Goal: Task Accomplishment & Management: Use online tool/utility

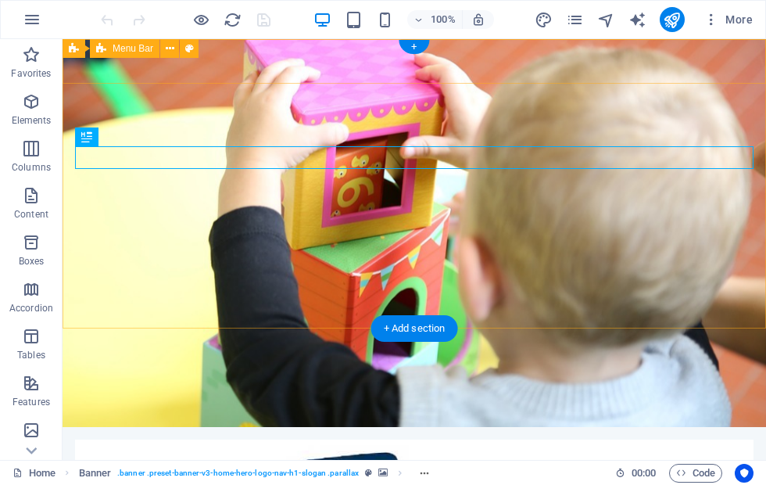
click at [97, 50] on icon at bounding box center [101, 48] width 10 height 19
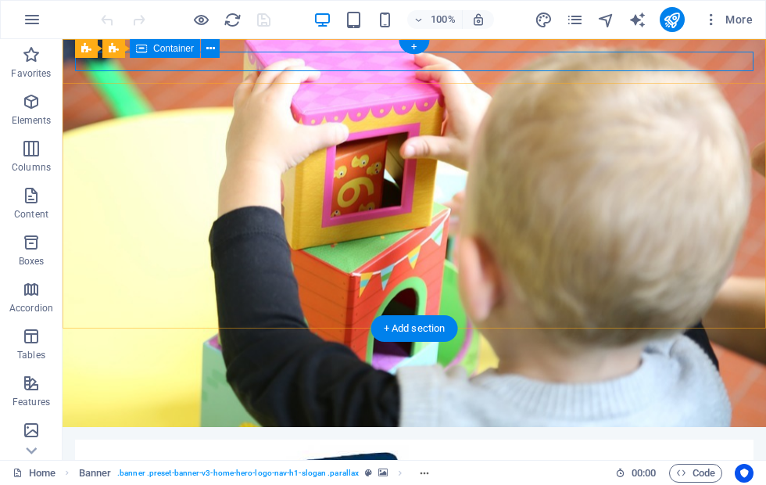
click at [206, 41] on icon at bounding box center [210, 49] width 9 height 16
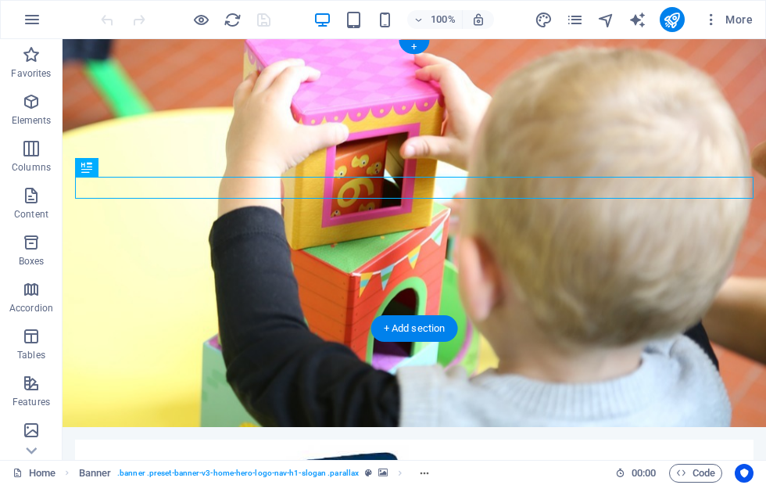
click at [180, 296] on figure at bounding box center [415, 233] width 704 height 388
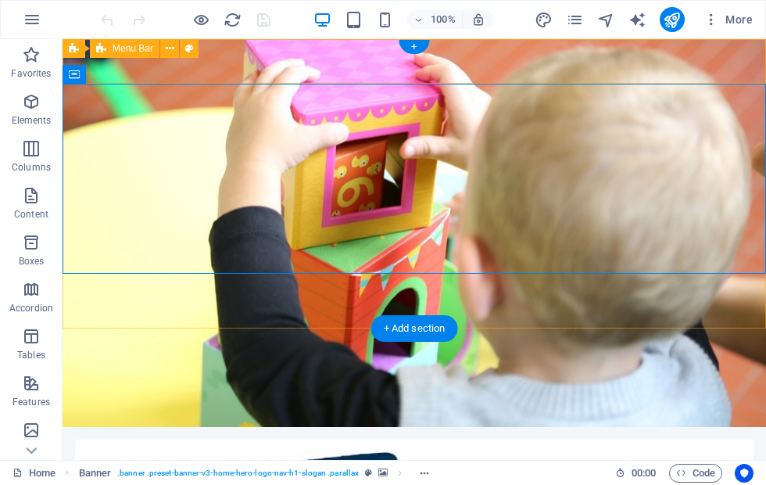
click at [110, 46] on div "Menu Bar" at bounding box center [125, 48] width 70 height 19
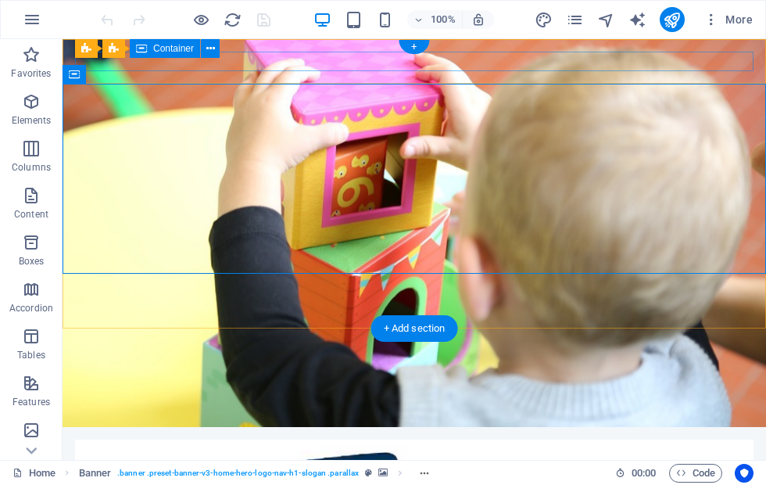
click at [184, 55] on div "Container" at bounding box center [165, 48] width 70 height 19
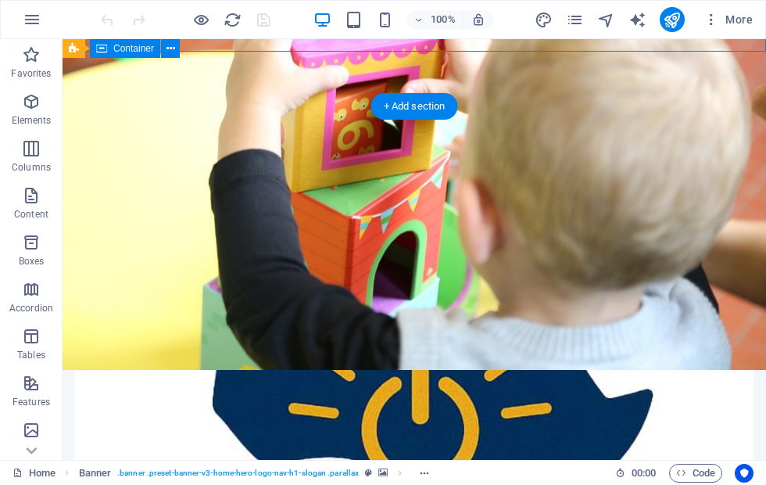
scroll to position [225, 0]
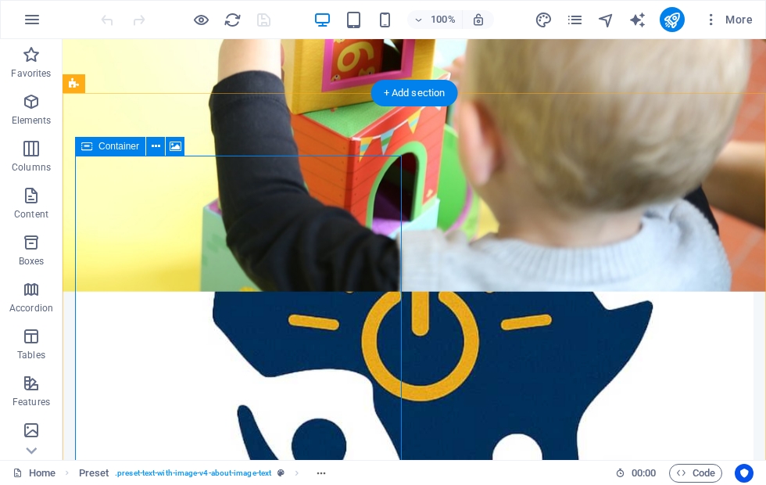
scroll to position [315, 0]
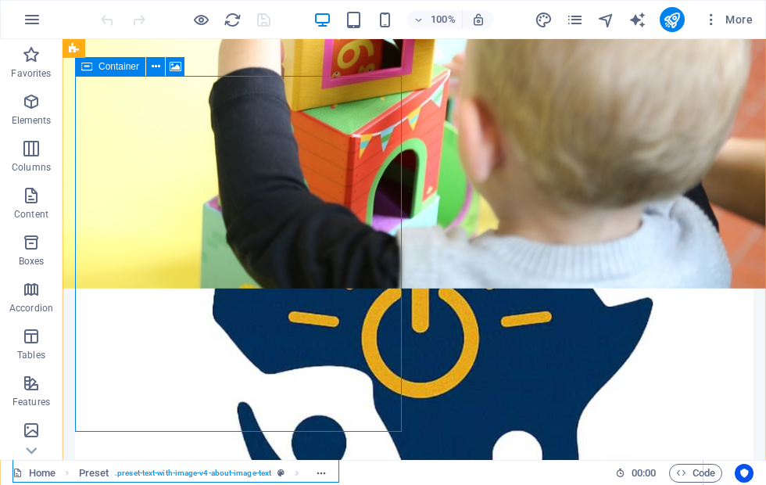
click at [32, 431] on icon "button" at bounding box center [31, 430] width 19 height 19
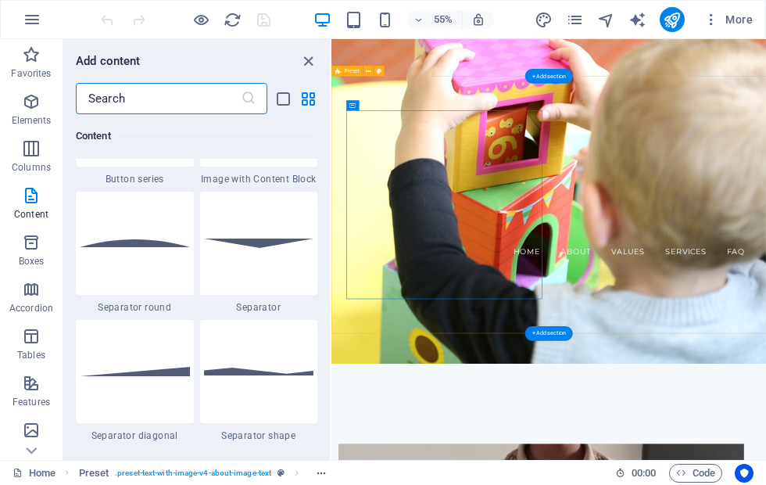
scroll to position [3728, 0]
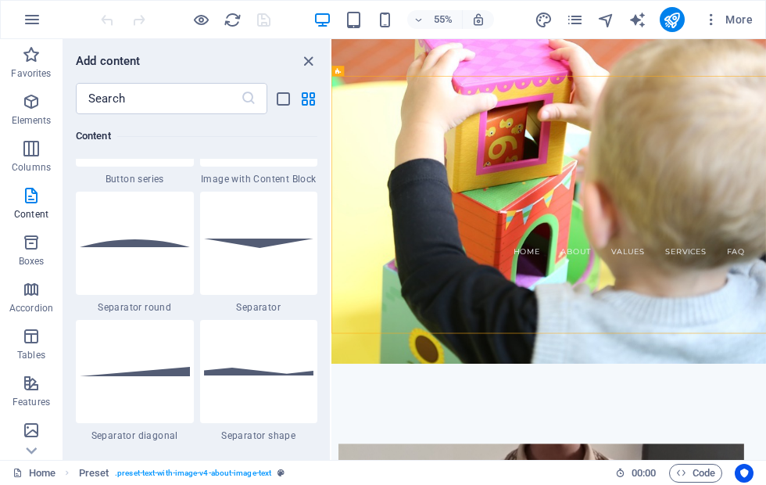
click at [302, 55] on icon "close panel" at bounding box center [308, 61] width 18 height 18
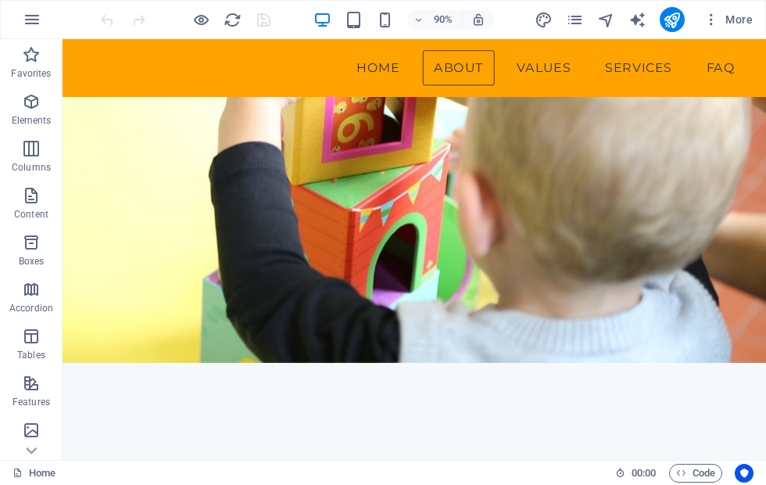
scroll to position [245, 0]
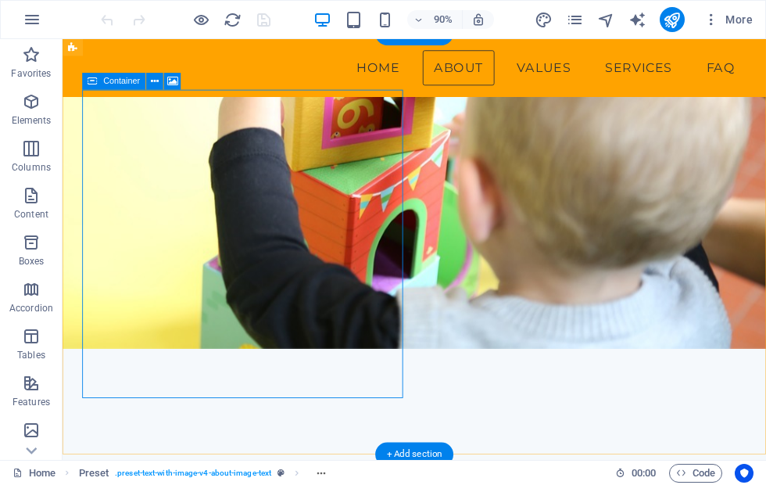
scroll to position [316, 0]
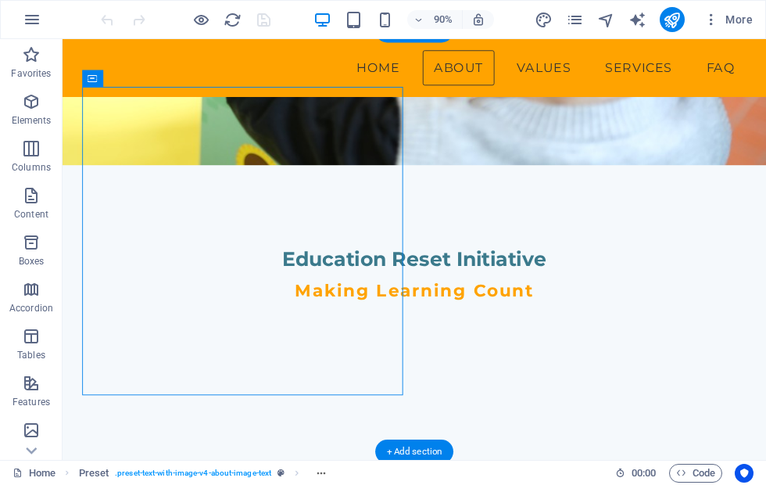
scroll to position [0, 0]
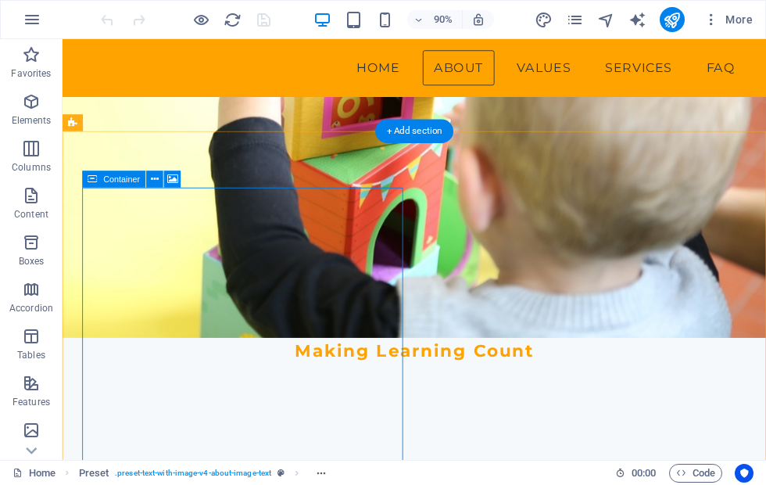
scroll to position [203, 0]
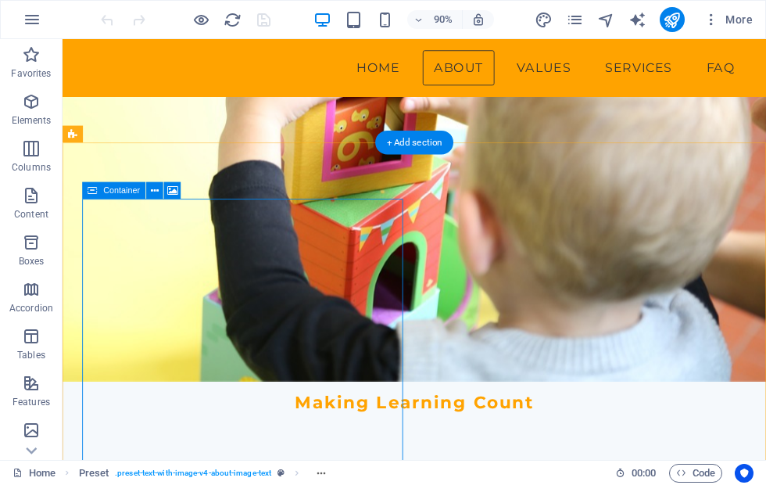
click at [164, 184] on button at bounding box center [172, 190] width 17 height 17
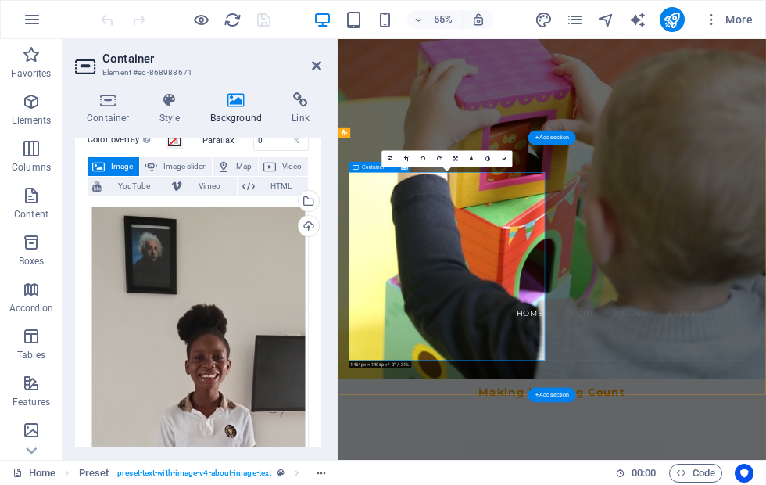
scroll to position [66, 0]
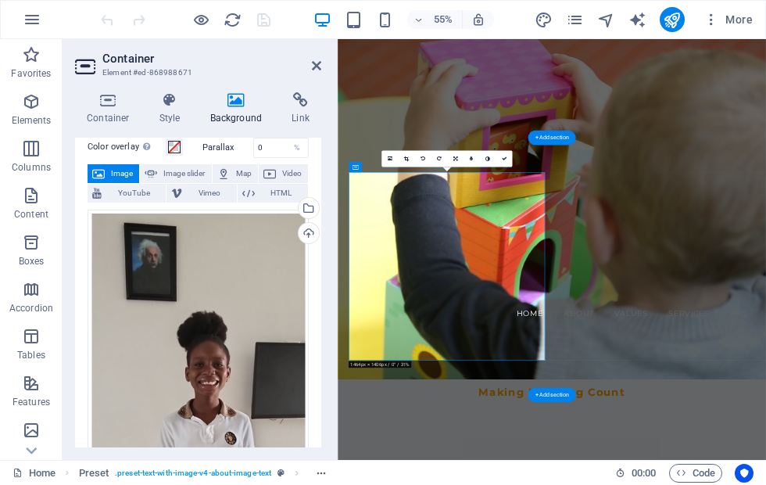
click at [328, 251] on div "Container Style Background Link Size Height Default px rem % vh vw Min. height …" at bounding box center [198, 270] width 271 height 380
click at [299, 229] on div "Upload" at bounding box center [306, 234] width 23 height 23
click at [310, 231] on div "Upload" at bounding box center [306, 234] width 23 height 23
click at [306, 231] on div "Upload" at bounding box center [306, 234] width 23 height 23
click at [304, 226] on div "Upload" at bounding box center [306, 234] width 23 height 23
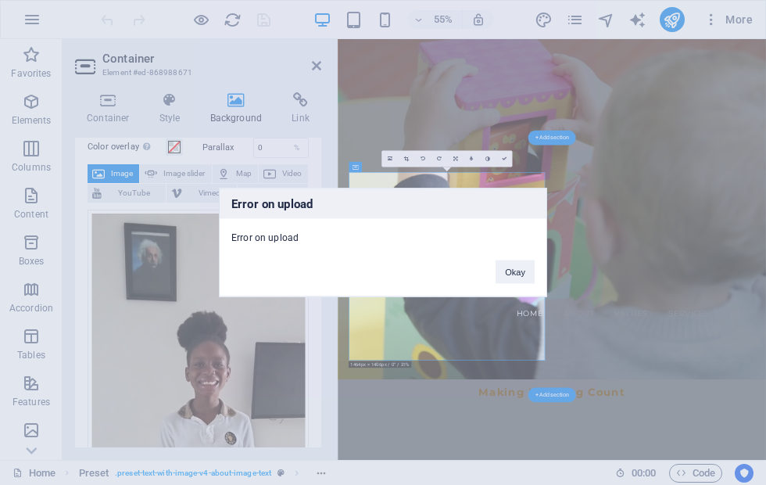
click at [505, 273] on button "Okay" at bounding box center [515, 271] width 39 height 23
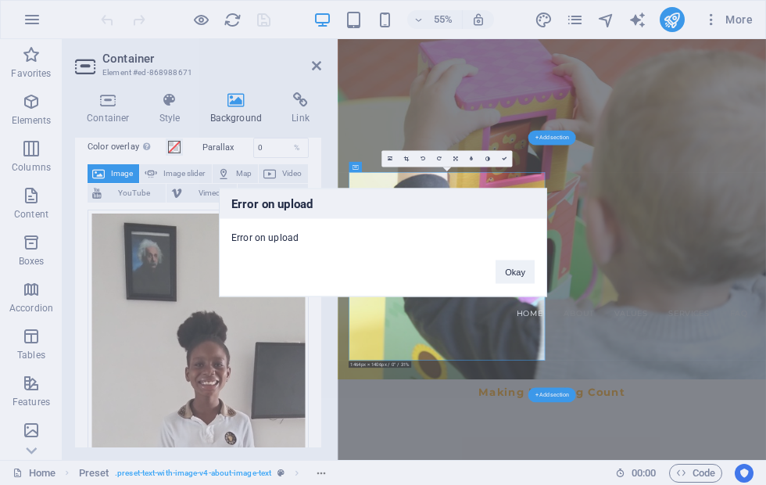
click at [508, 270] on button "Okay" at bounding box center [515, 271] width 39 height 23
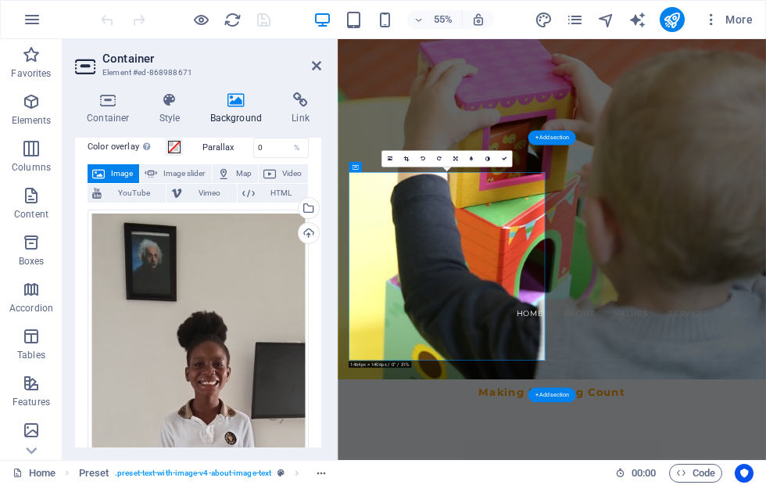
click at [311, 230] on div "Upload" at bounding box center [306, 234] width 23 height 23
click at [306, 232] on div "Upload" at bounding box center [306, 234] width 23 height 23
click at [306, 231] on div "Upload" at bounding box center [306, 234] width 23 height 23
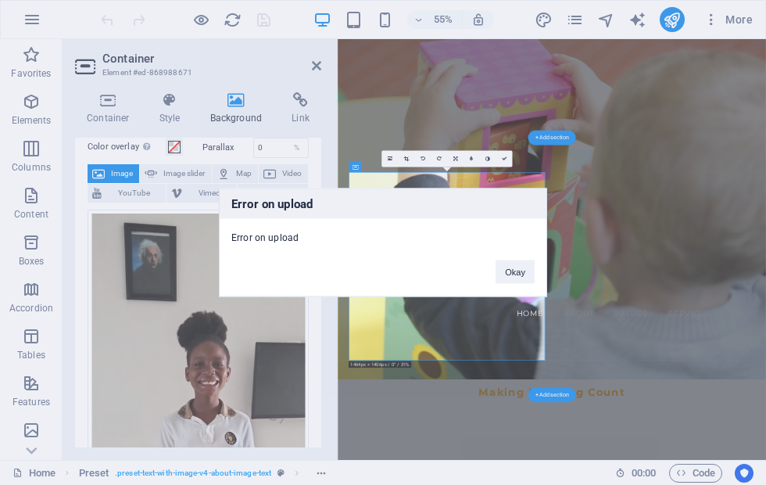
click at [514, 262] on button "Okay" at bounding box center [515, 271] width 39 height 23
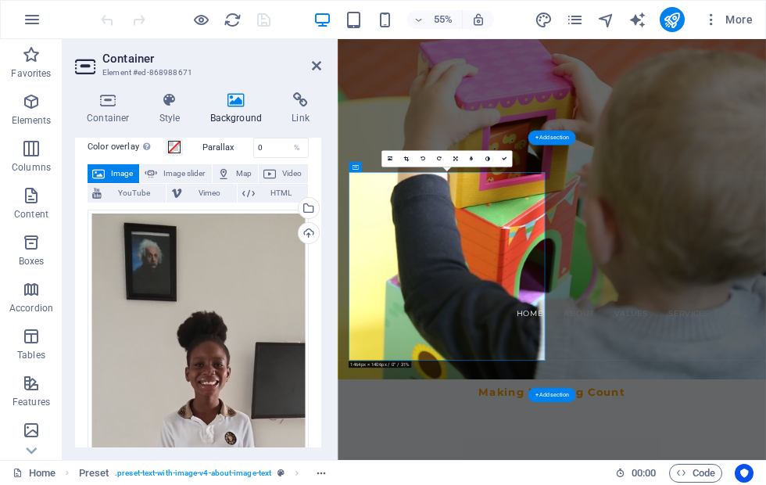
click at [303, 232] on div "Upload" at bounding box center [306, 234] width 23 height 23
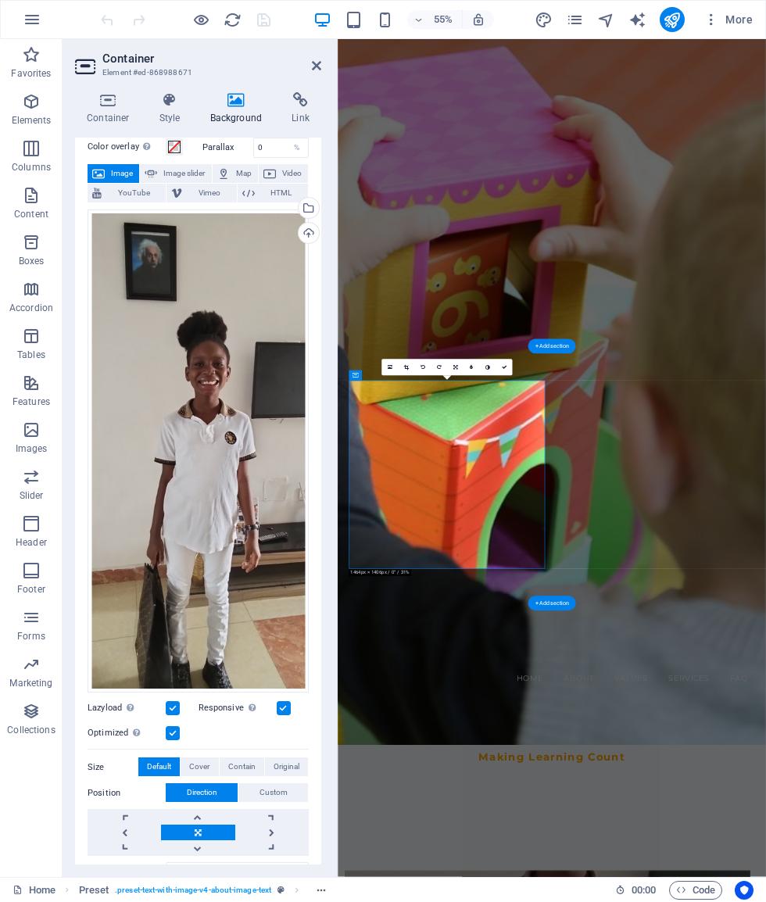
click at [764, 484] on div "Home Preset . preset-text-with-image-v4-about-image-text 00 : 00 Code" at bounding box center [383, 889] width 766 height 25
click at [312, 229] on div "Upload" at bounding box center [306, 234] width 23 height 23
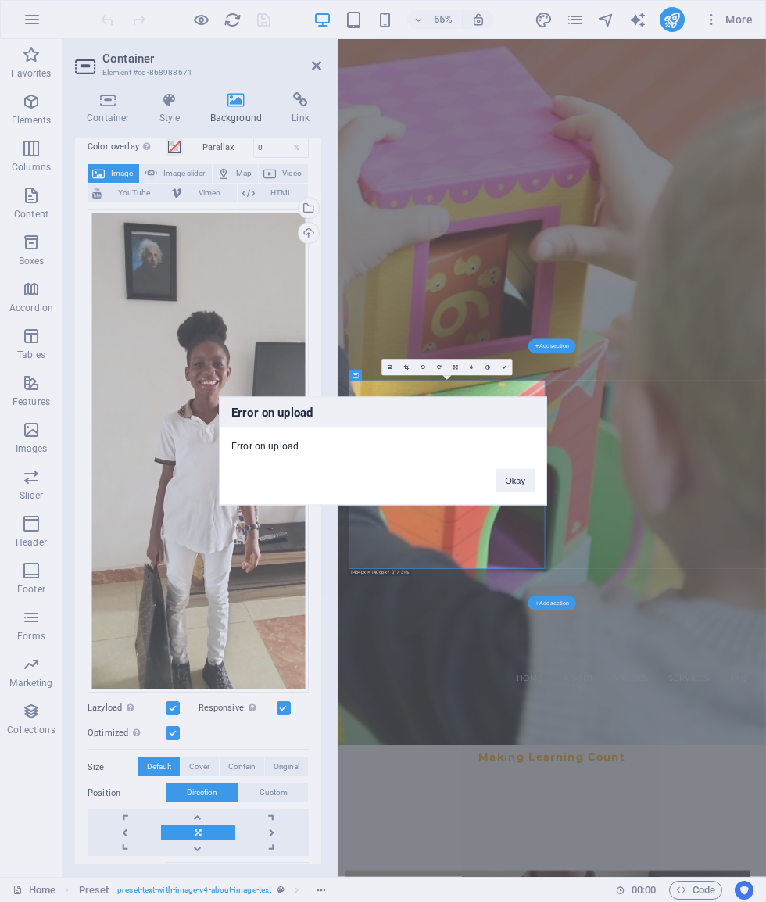
click at [523, 476] on button "Okay" at bounding box center [515, 480] width 39 height 23
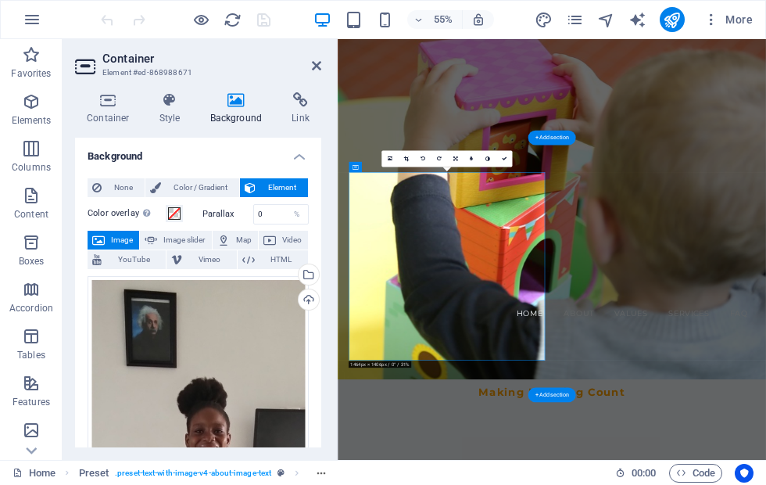
click at [307, 295] on div "Upload" at bounding box center [306, 300] width 23 height 23
